Goal: Transaction & Acquisition: Purchase product/service

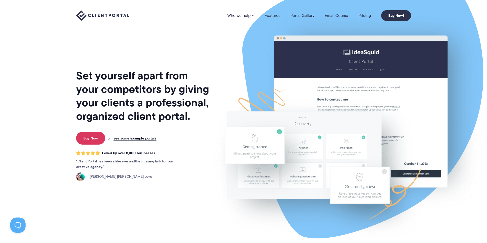
click at [369, 17] on link "Pricing" at bounding box center [364, 16] width 13 height 4
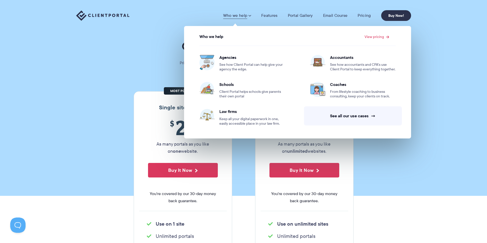
click at [119, 14] on img at bounding box center [102, 15] width 53 height 10
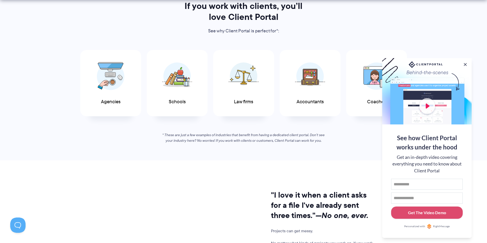
scroll to position [281, 0]
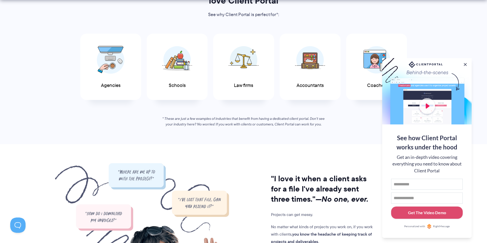
click at [465, 62] on button at bounding box center [464, 64] width 5 height 5
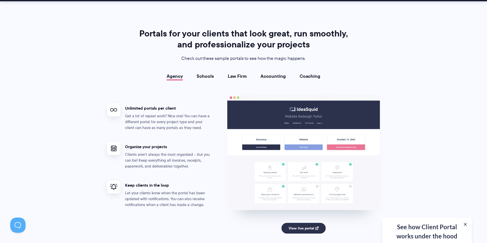
scroll to position [920, 0]
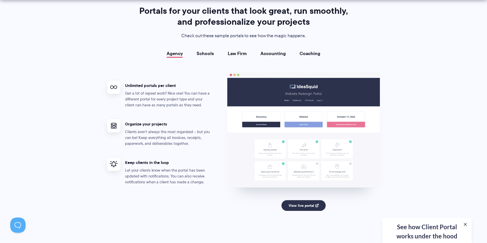
click at [208, 53] on link "Schools" at bounding box center [204, 53] width 17 height 5
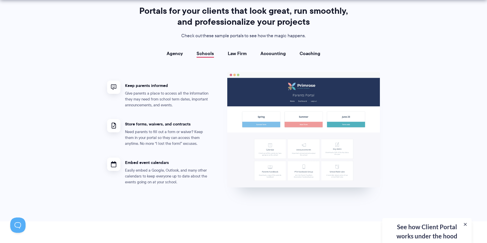
click at [277, 55] on link "Accounting" at bounding box center [272, 53] width 25 height 5
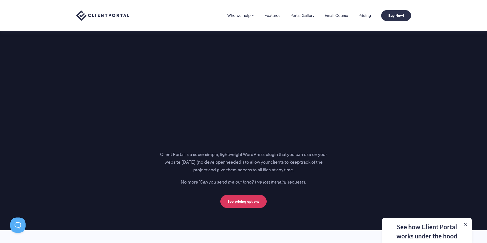
scroll to position [613, 0]
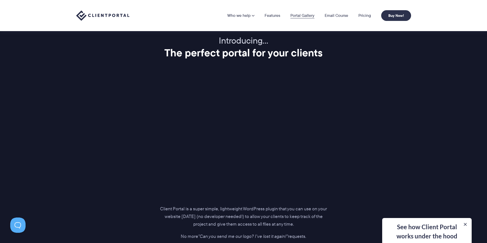
click at [301, 16] on link "Portal Gallery" at bounding box center [302, 16] width 24 height 4
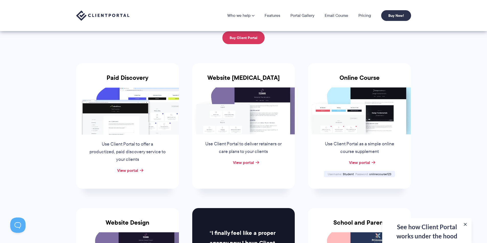
scroll to position [51, 0]
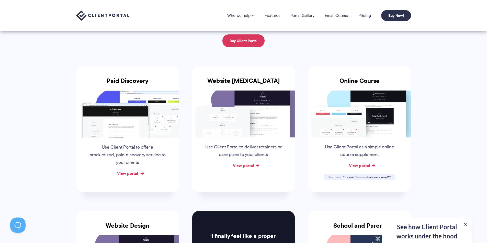
click at [130, 173] on link "View portal" at bounding box center [127, 174] width 21 height 6
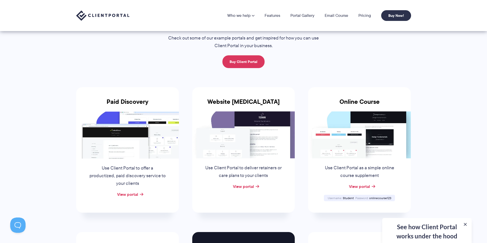
scroll to position [0, 0]
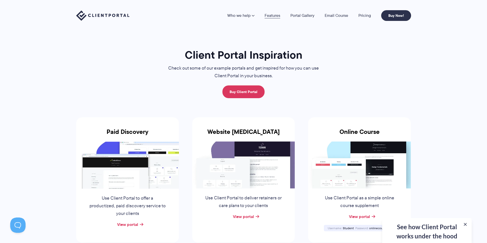
click at [272, 15] on link "Features" at bounding box center [272, 16] width 16 height 4
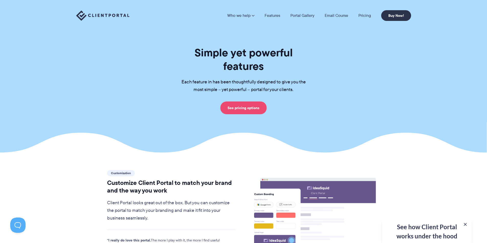
click at [247, 102] on link "See pricing options" at bounding box center [243, 108] width 46 height 13
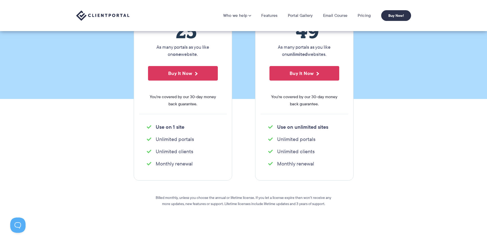
scroll to position [41, 0]
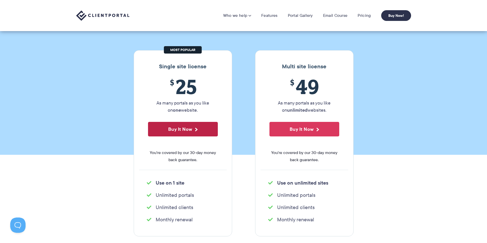
click at [187, 131] on button "Buy It Now" at bounding box center [183, 129] width 70 height 15
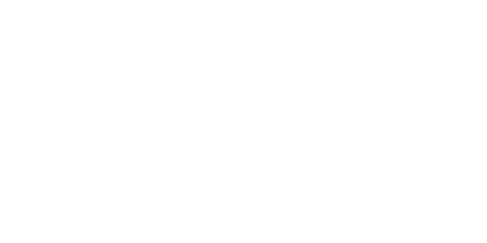
scroll to position [613, 0]
